Goal: Task Accomplishment & Management: Complete application form

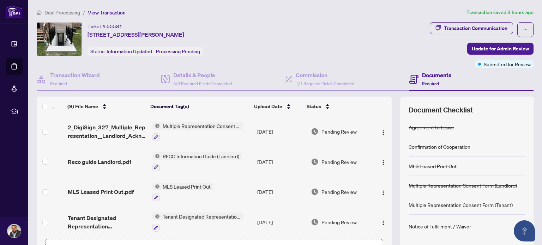
scroll to position [123, 0]
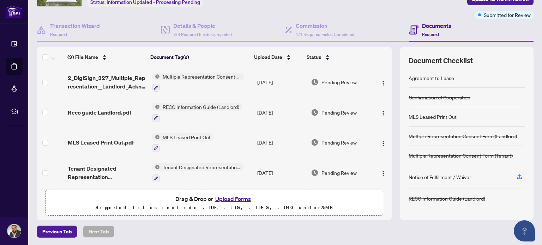
scroll to position [61, 0]
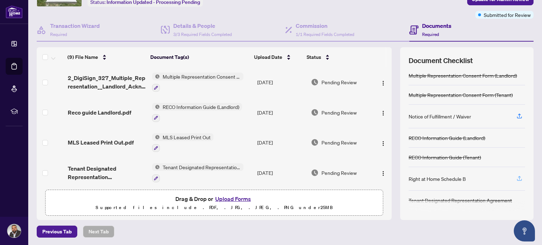
click at [516, 176] on icon "button" at bounding box center [519, 178] width 6 height 6
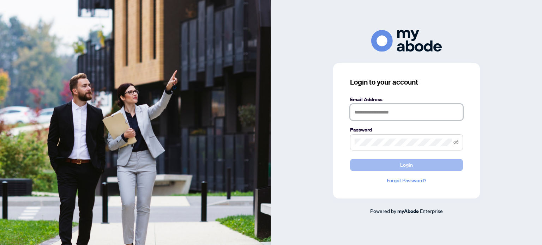
type input "**********"
click at [397, 167] on button "Login" at bounding box center [406, 165] width 113 height 12
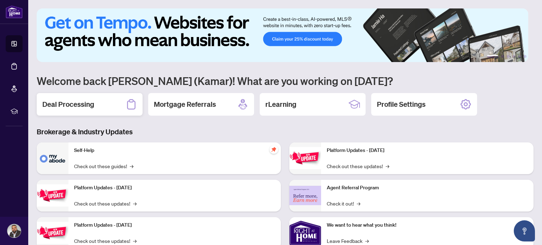
click at [79, 107] on h2 "Deal Processing" at bounding box center [68, 104] width 52 height 10
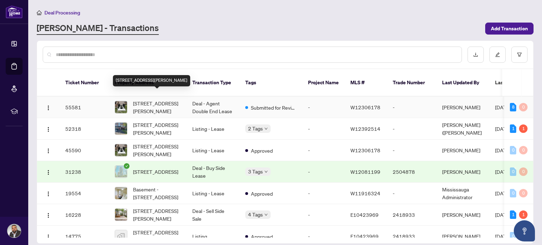
click at [166, 102] on span "10 Mcconachie # BSMT Cres, Caledon, Ontario L7K 0B9, Canada" at bounding box center [157, 107] width 48 height 16
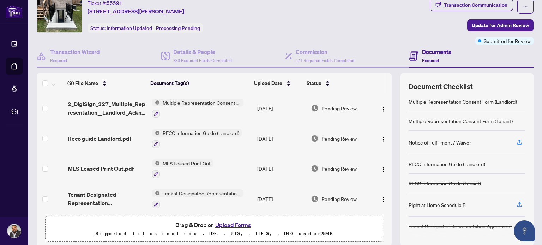
scroll to position [35, 0]
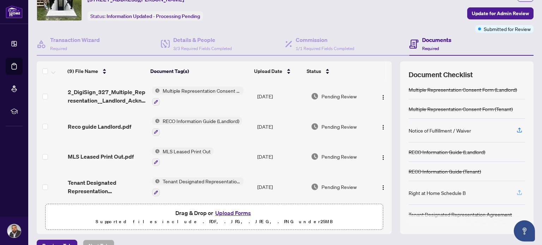
click at [516, 192] on icon "button" at bounding box center [519, 192] width 6 height 6
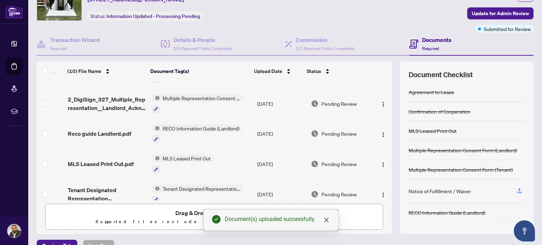
scroll to position [0, 0]
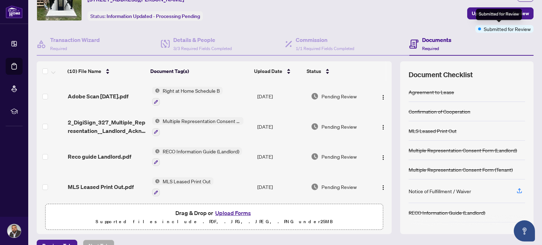
click at [489, 10] on div "Submitted for Review" at bounding box center [499, 14] width 46 height 11
click at [481, 14] on span "Update for Admin Review" at bounding box center [500, 13] width 57 height 11
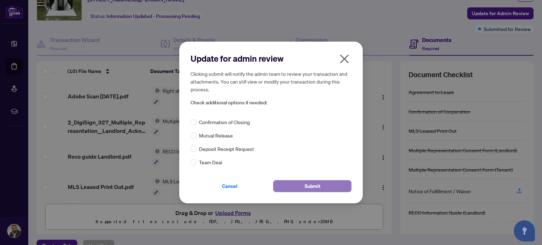
click at [317, 186] on span "Submit" at bounding box center [312, 186] width 16 height 11
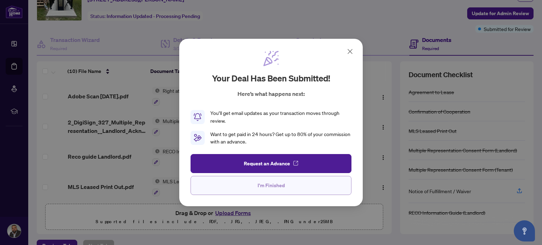
click at [271, 192] on button "I'm Finished" at bounding box center [270, 185] width 161 height 19
